Goal: Information Seeking & Learning: Learn about a topic

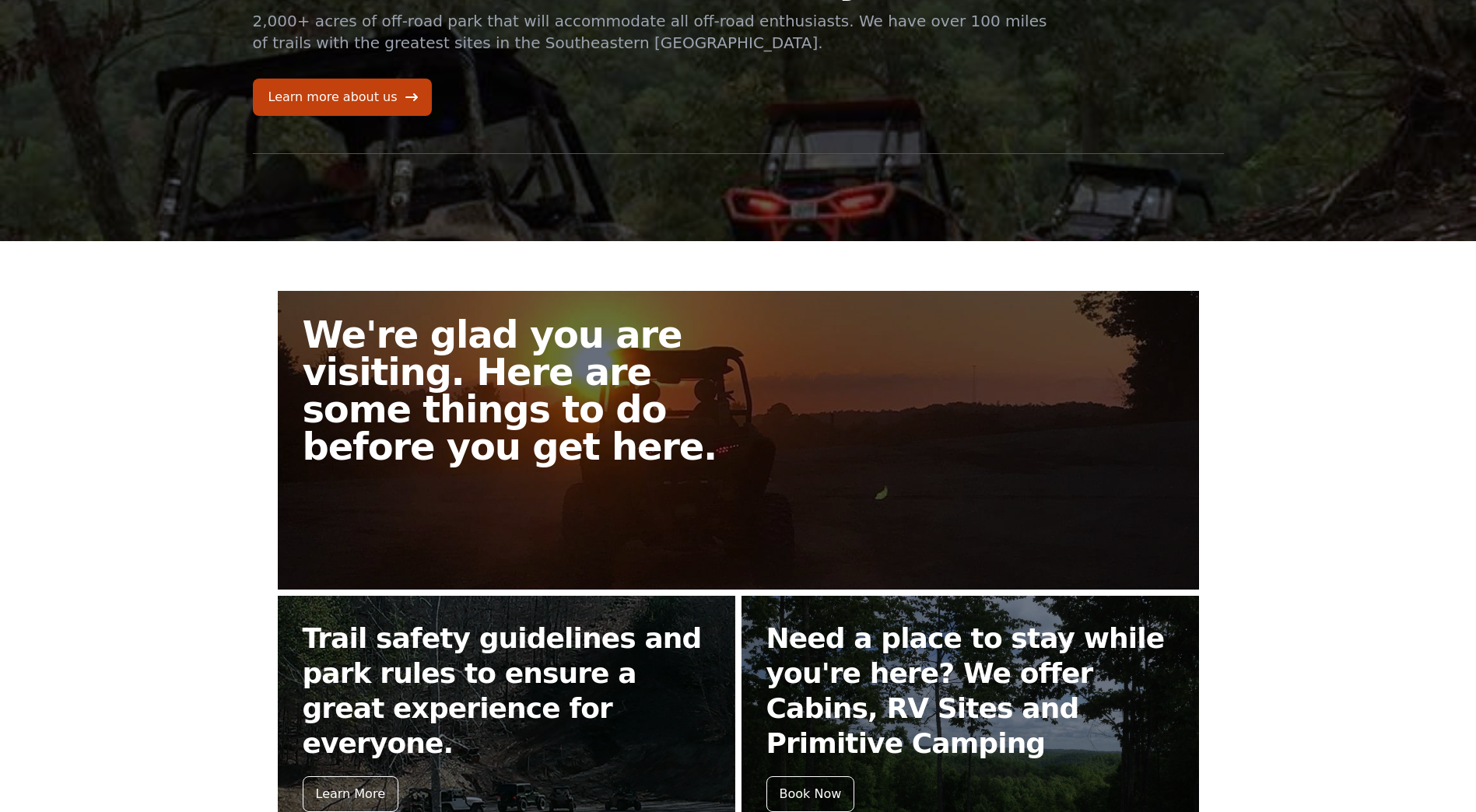
scroll to position [138, 0]
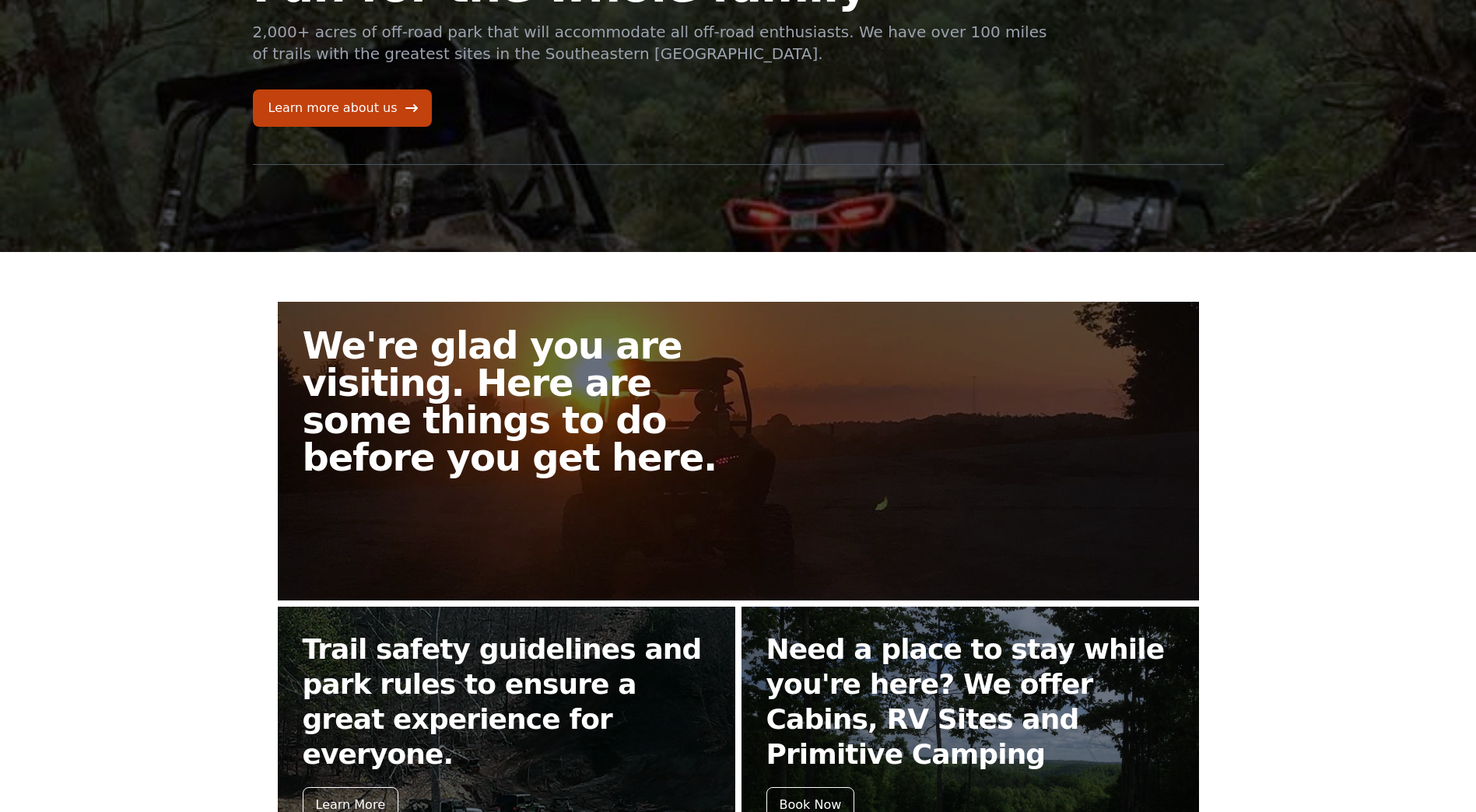
click at [419, 434] on h2 "We're glad you are visiting. Here are some things to do before you get here." at bounding box center [527, 401] width 449 height 149
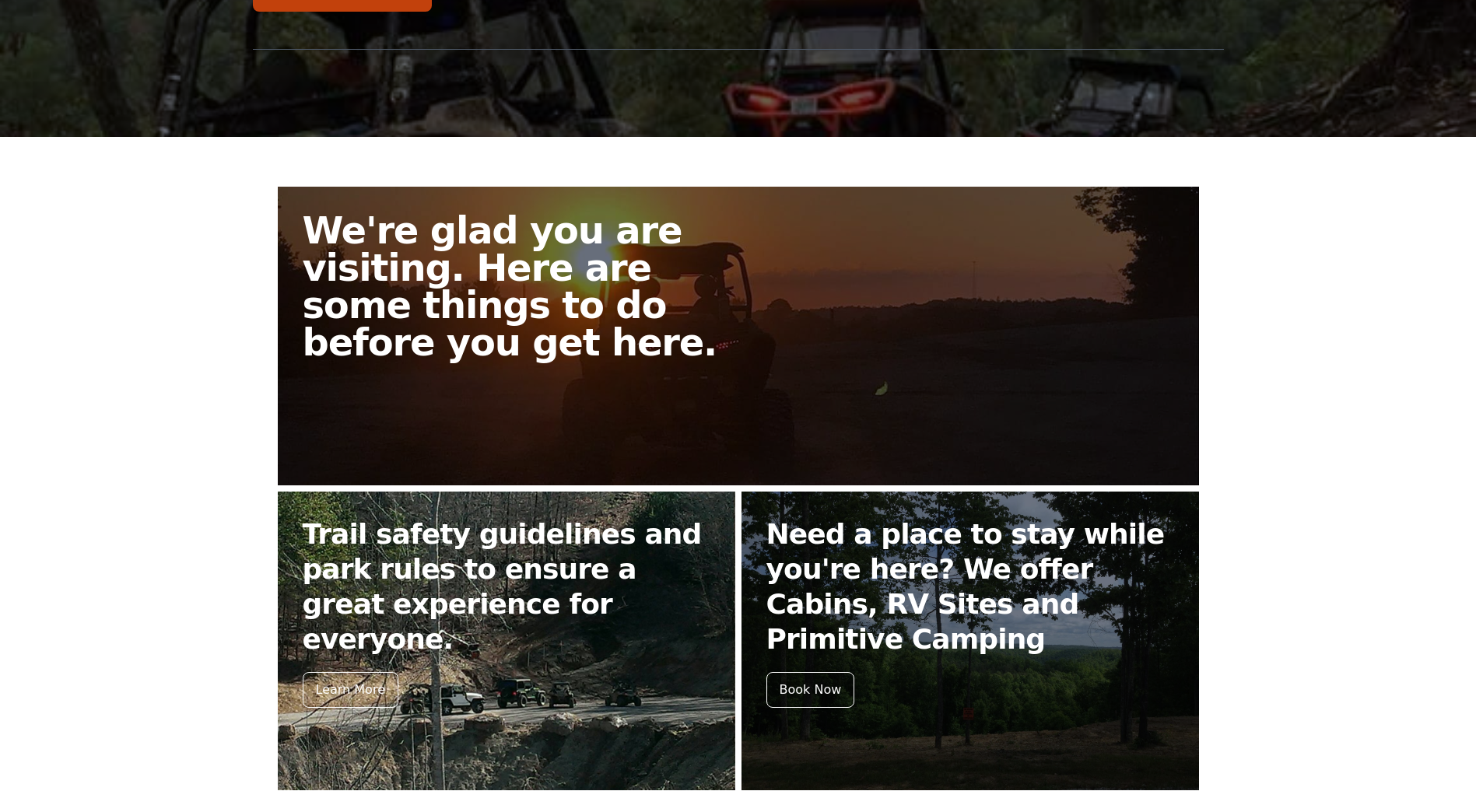
scroll to position [293, 0]
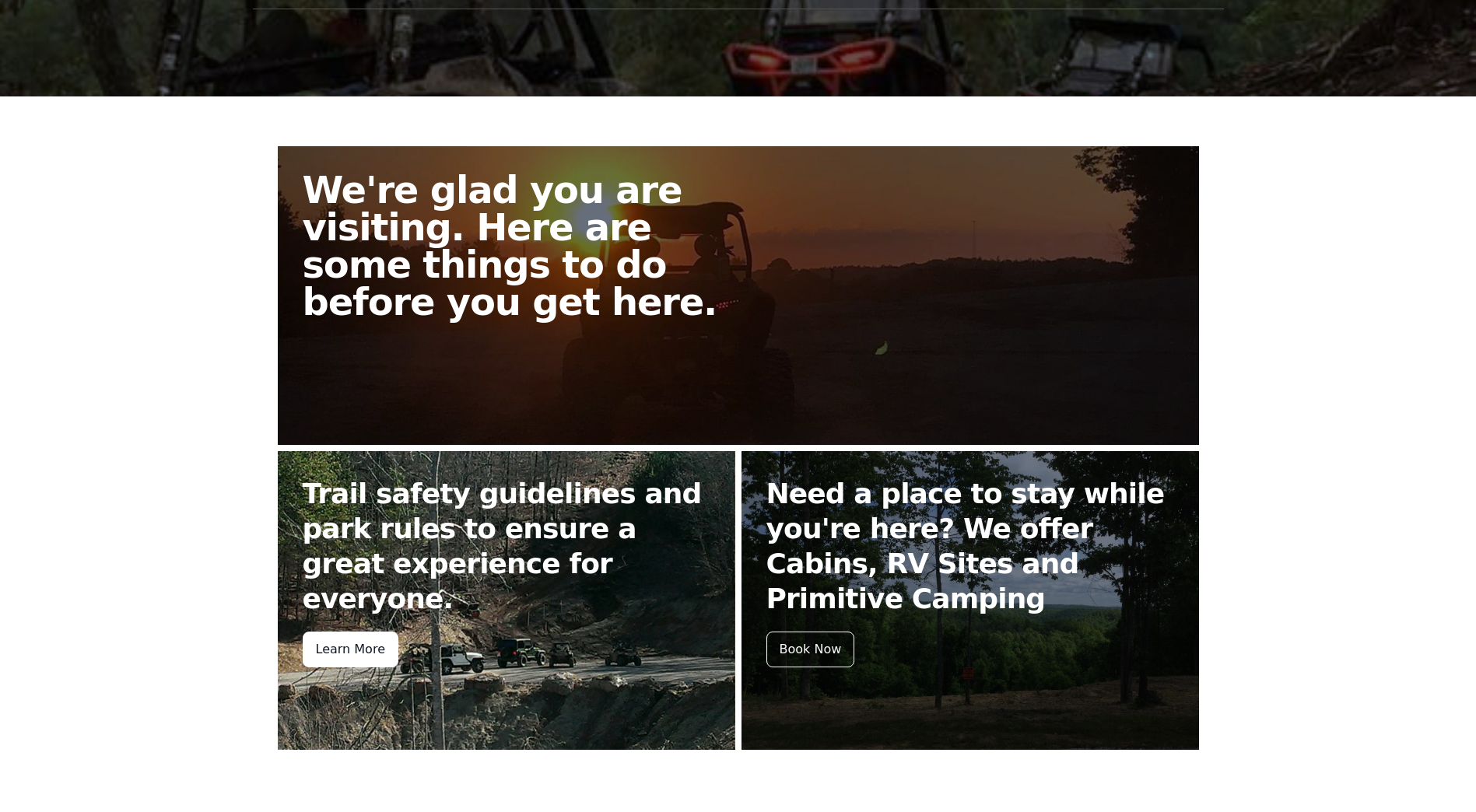
click at [337, 632] on div "Learn More" at bounding box center [350, 649] width 96 height 36
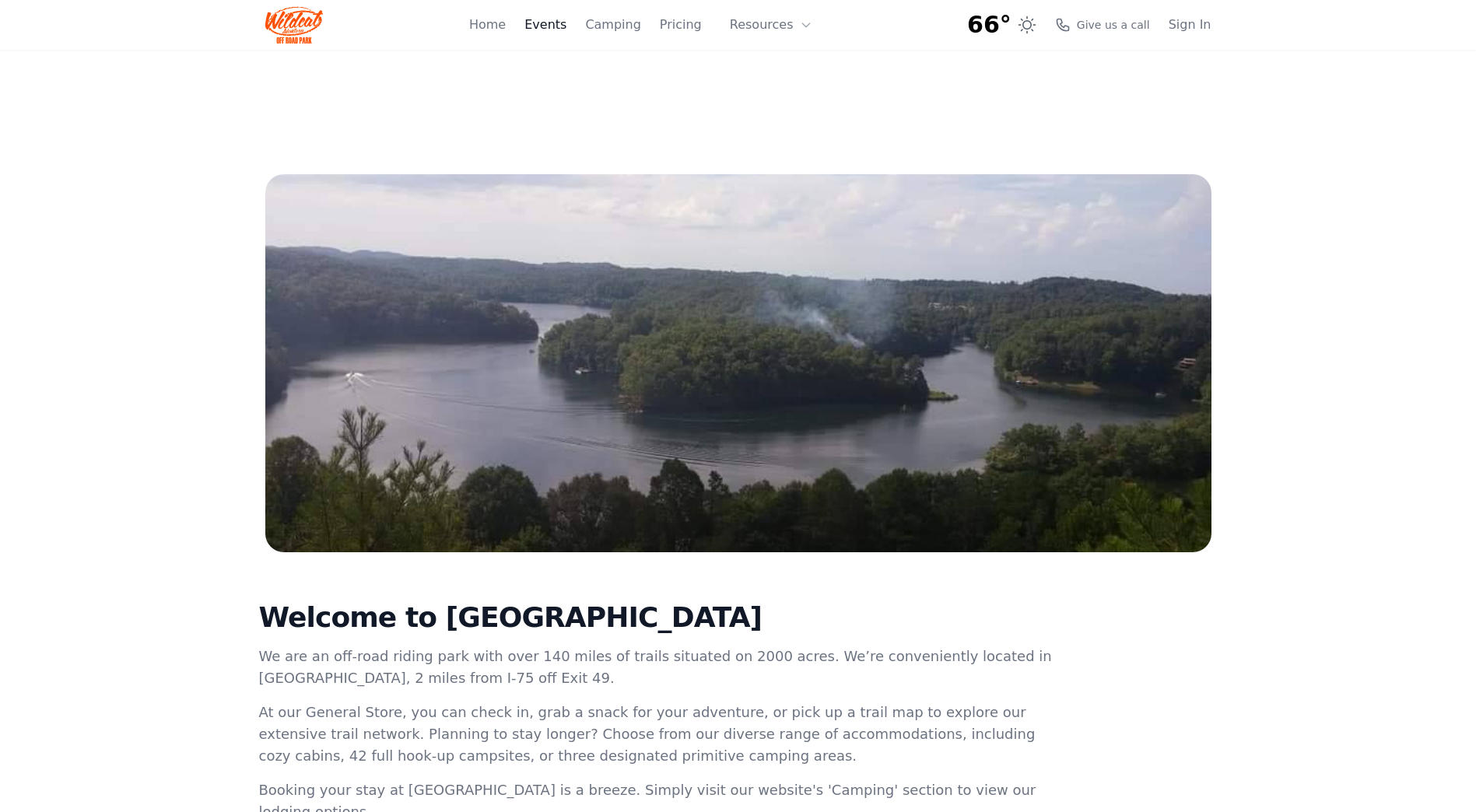
click at [562, 22] on link "Events" at bounding box center [545, 24] width 42 height 19
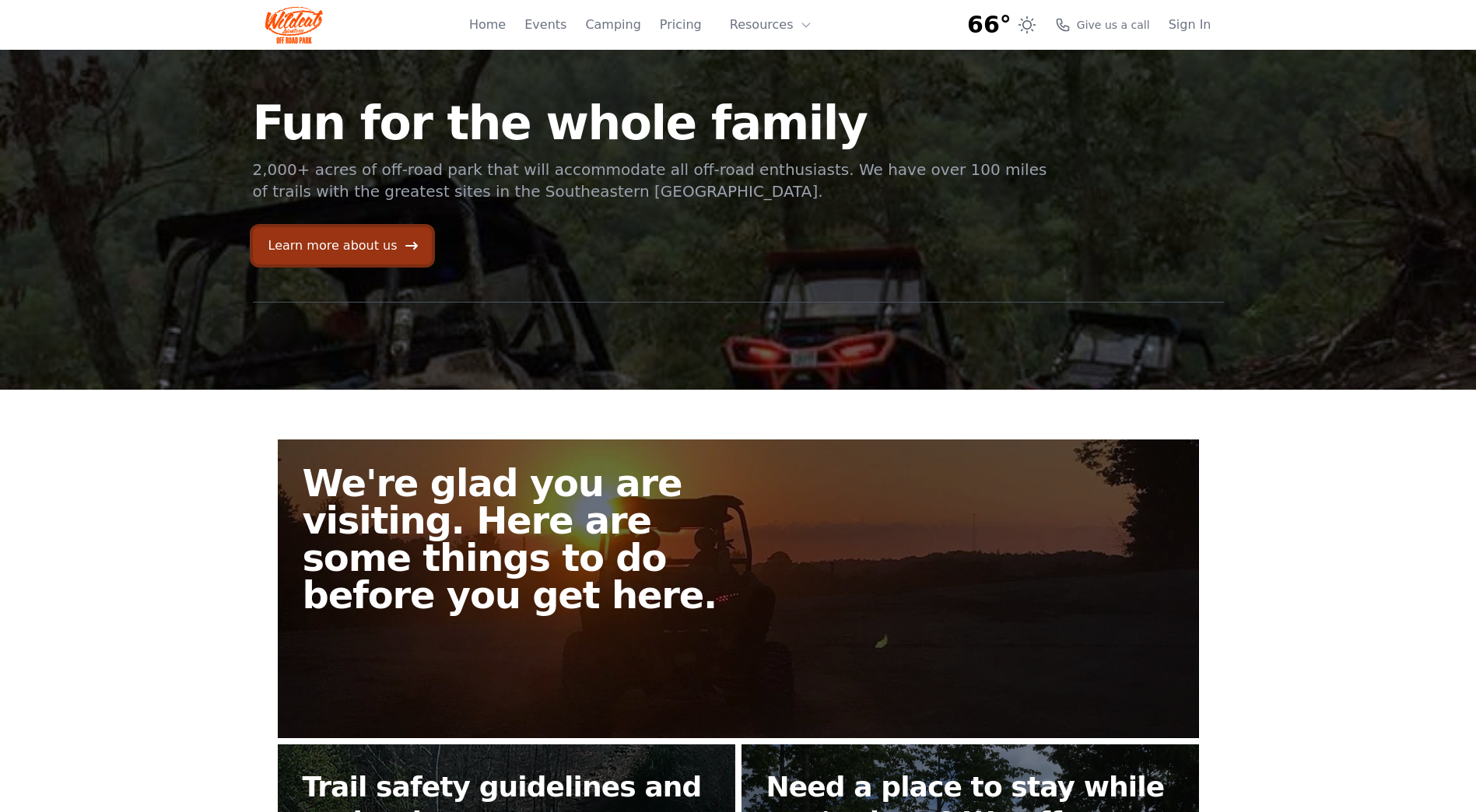
click at [346, 249] on link "Learn more about us" at bounding box center [342, 246] width 179 height 38
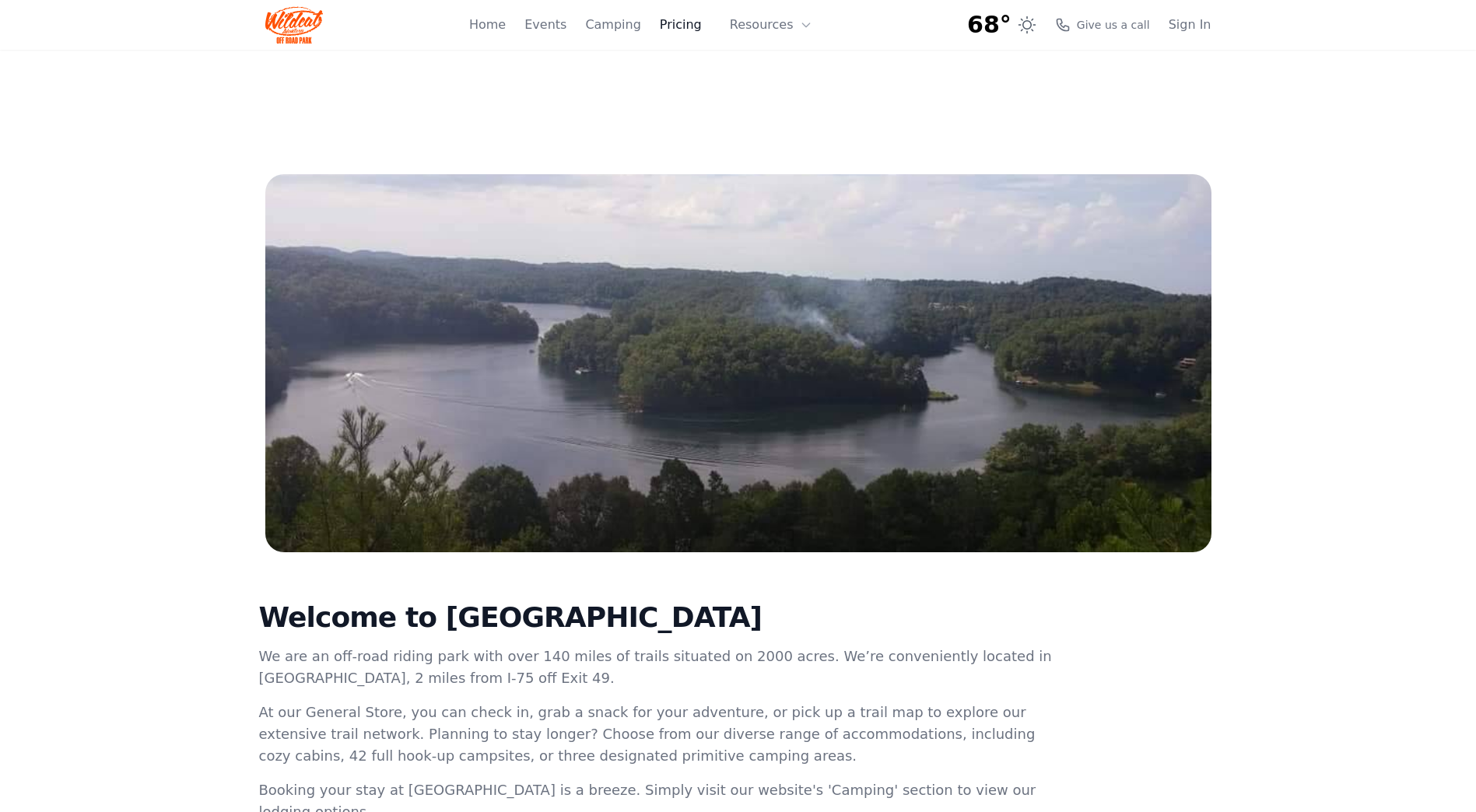
click at [693, 27] on link "Pricing" at bounding box center [681, 24] width 42 height 19
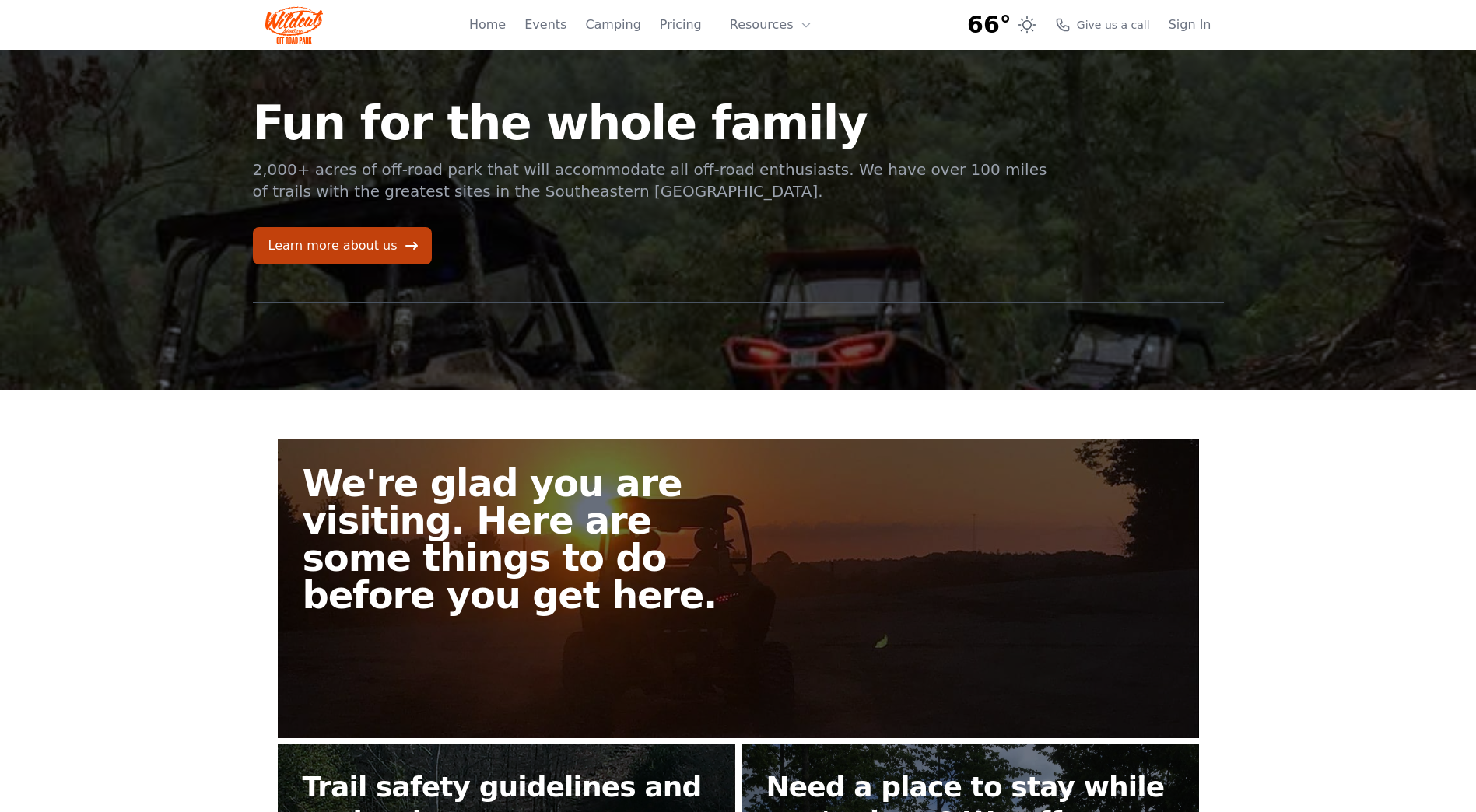
scroll to position [138, 0]
